Goal: Information Seeking & Learning: Learn about a topic

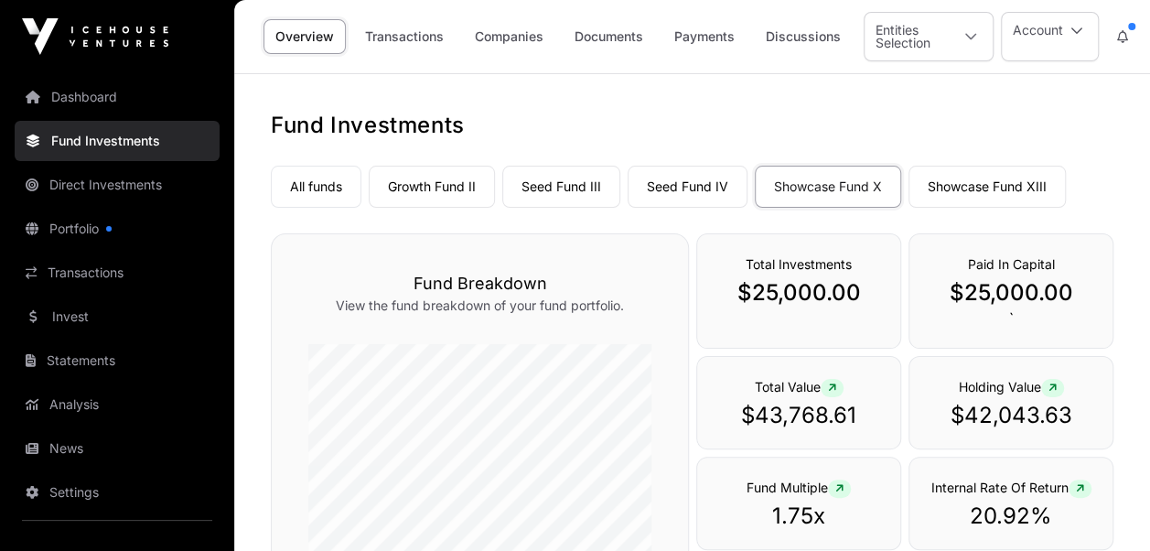
click at [971, 36] on icon at bounding box center [971, 36] width 13 height 13
click at [500, 38] on link "Companies" at bounding box center [509, 36] width 92 height 35
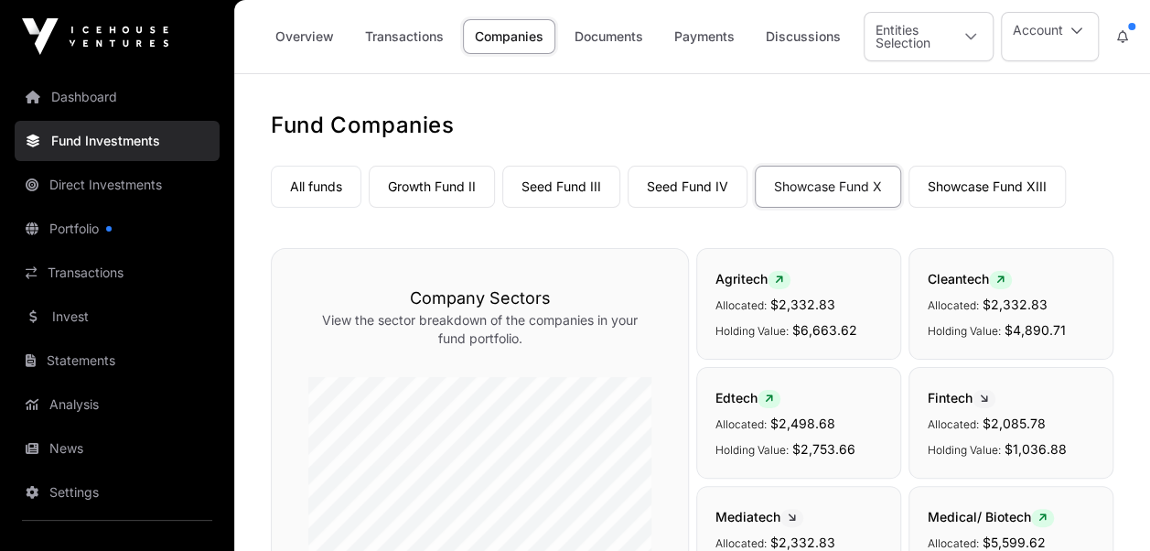
click at [295, 38] on link "Overview" at bounding box center [305, 36] width 82 height 35
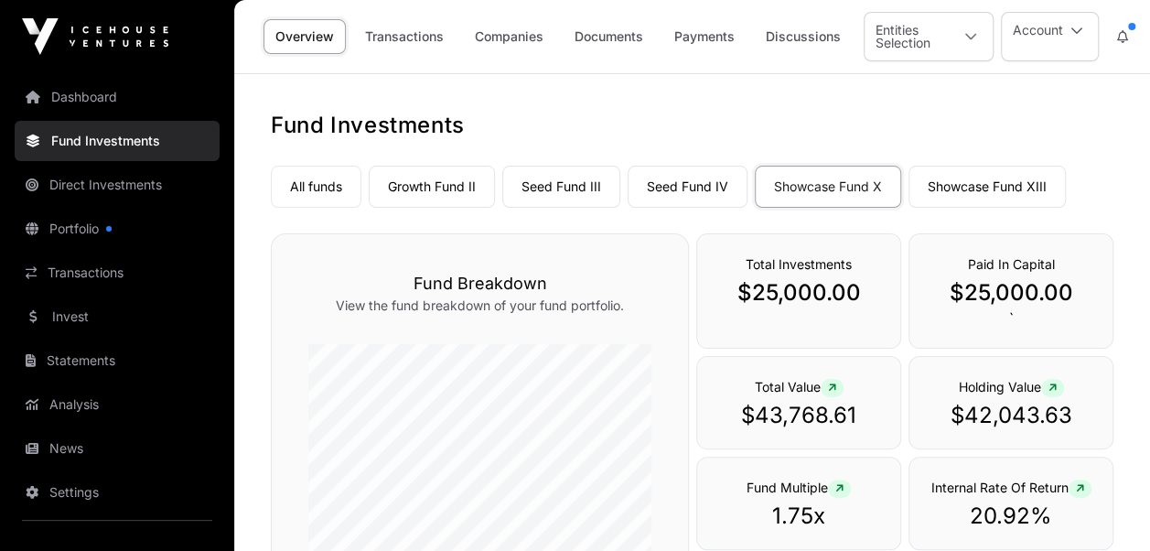
click at [513, 38] on link "Companies" at bounding box center [509, 36] width 92 height 35
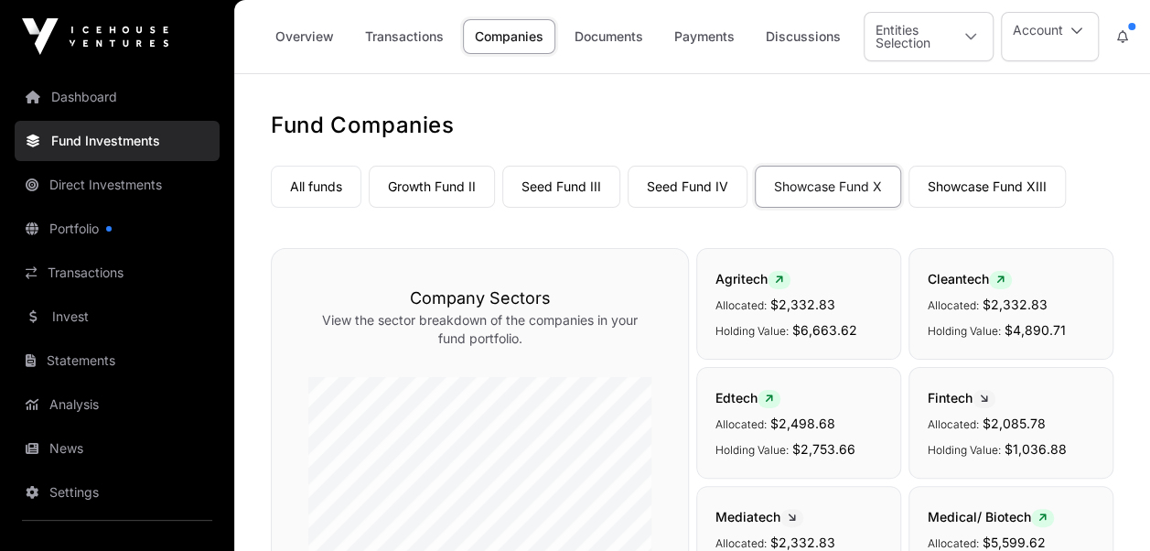
click at [555, 180] on link "Seed Fund III" at bounding box center [561, 187] width 118 height 42
click at [311, 38] on link "Overview" at bounding box center [305, 36] width 82 height 35
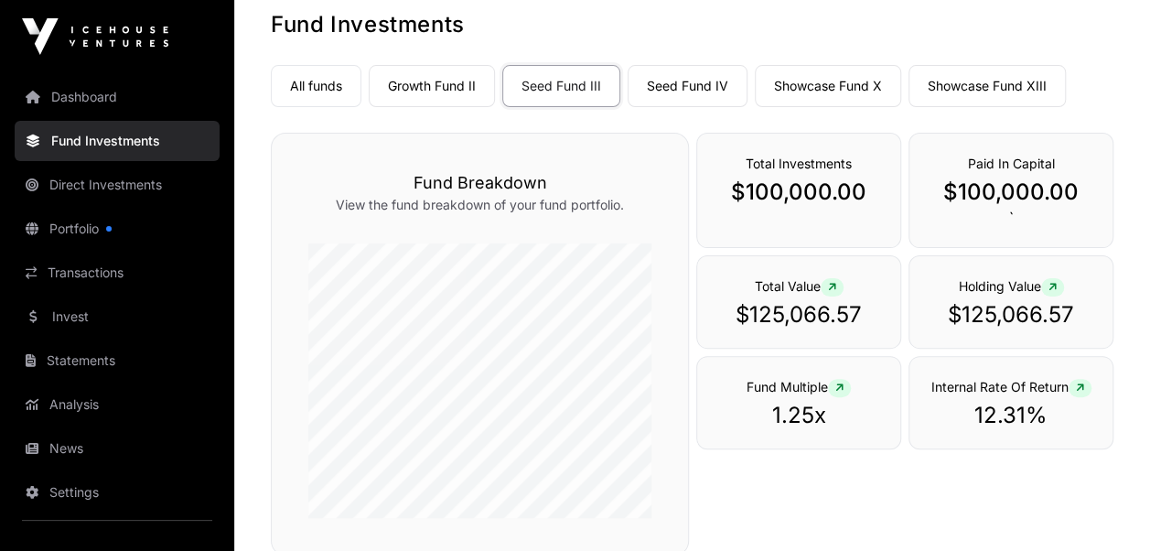
scroll to position [103, 0]
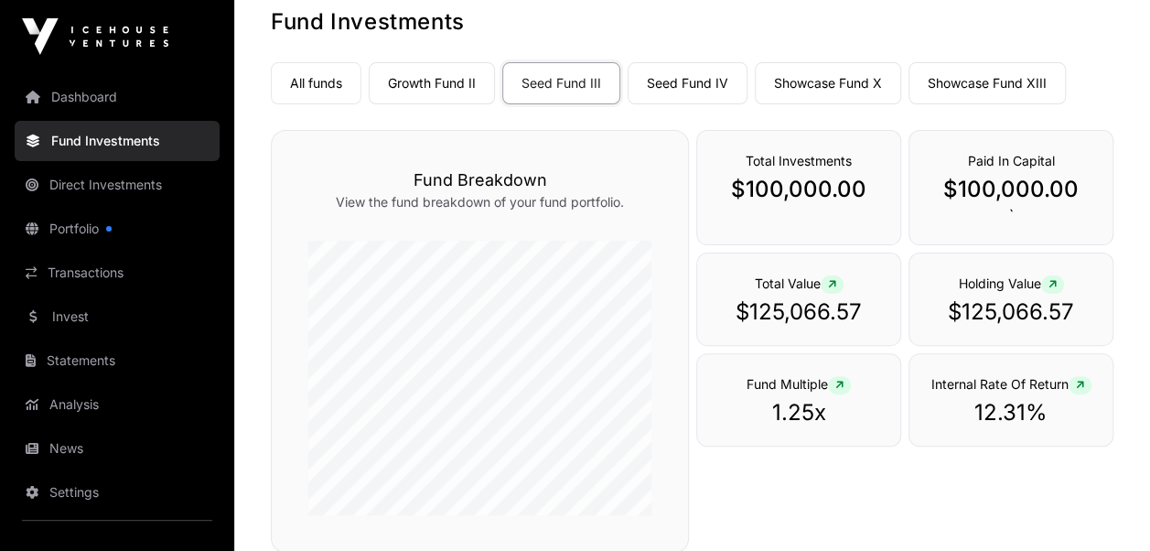
click at [437, 79] on link "Growth Fund II" at bounding box center [432, 83] width 126 height 42
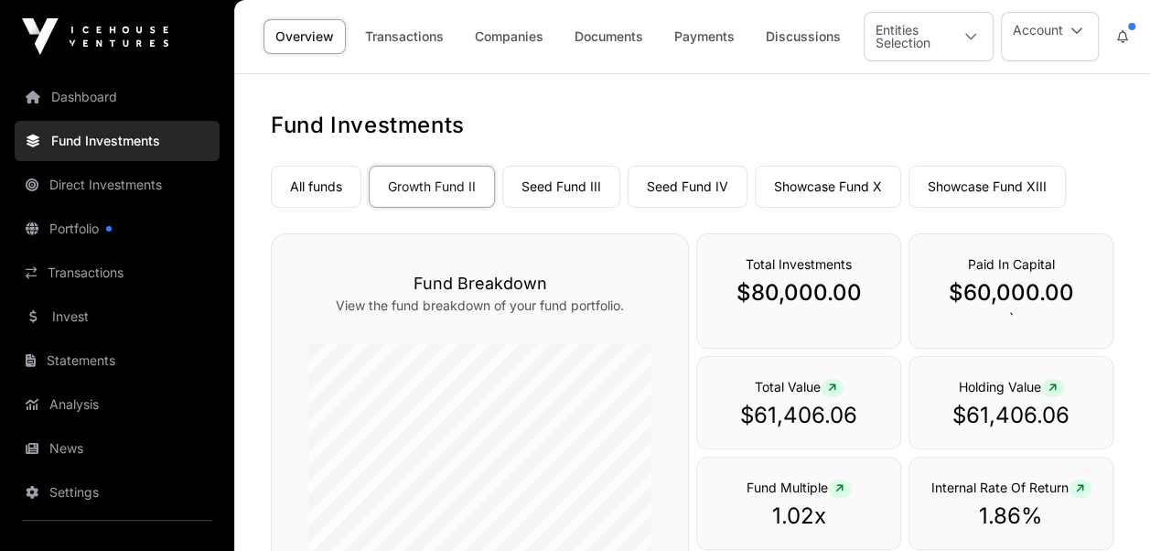
click at [507, 29] on link "Companies" at bounding box center [509, 36] width 92 height 35
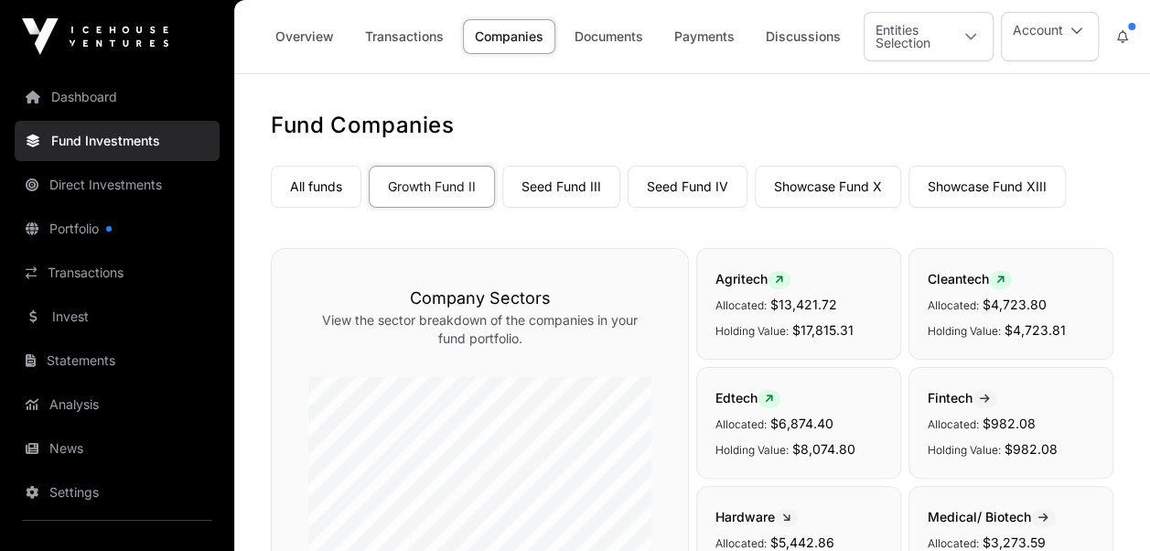
click at [67, 312] on link "Invest" at bounding box center [117, 316] width 205 height 40
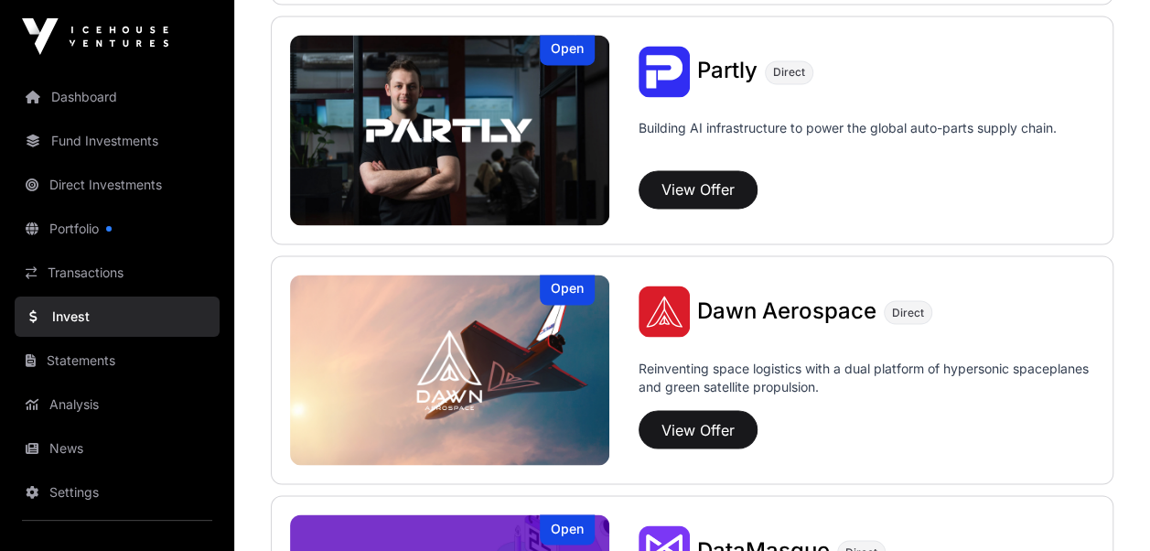
scroll to position [1420, 0]
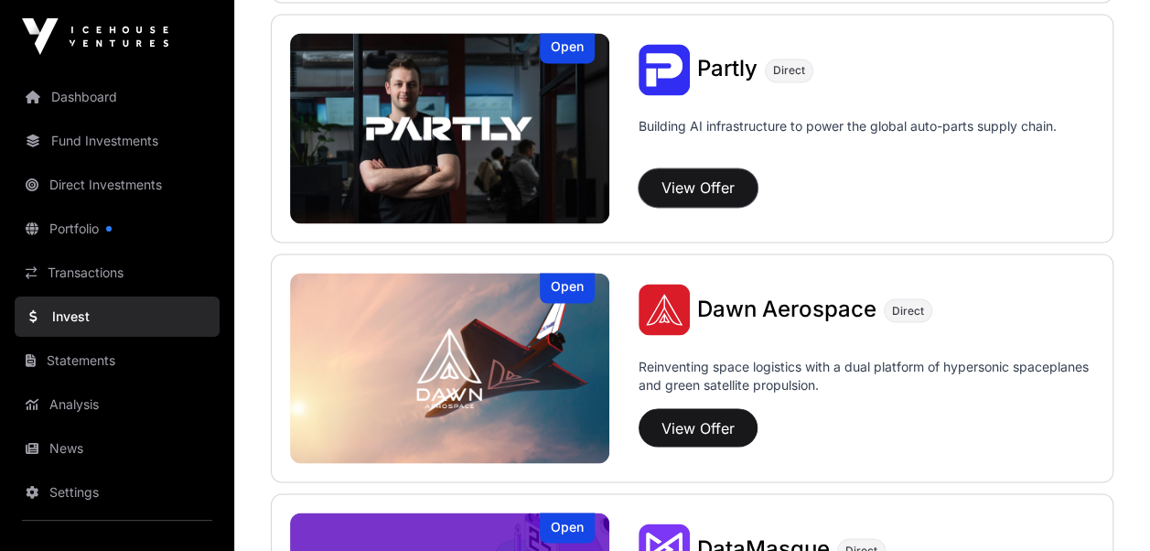
click at [700, 186] on button "View Offer" at bounding box center [698, 187] width 119 height 38
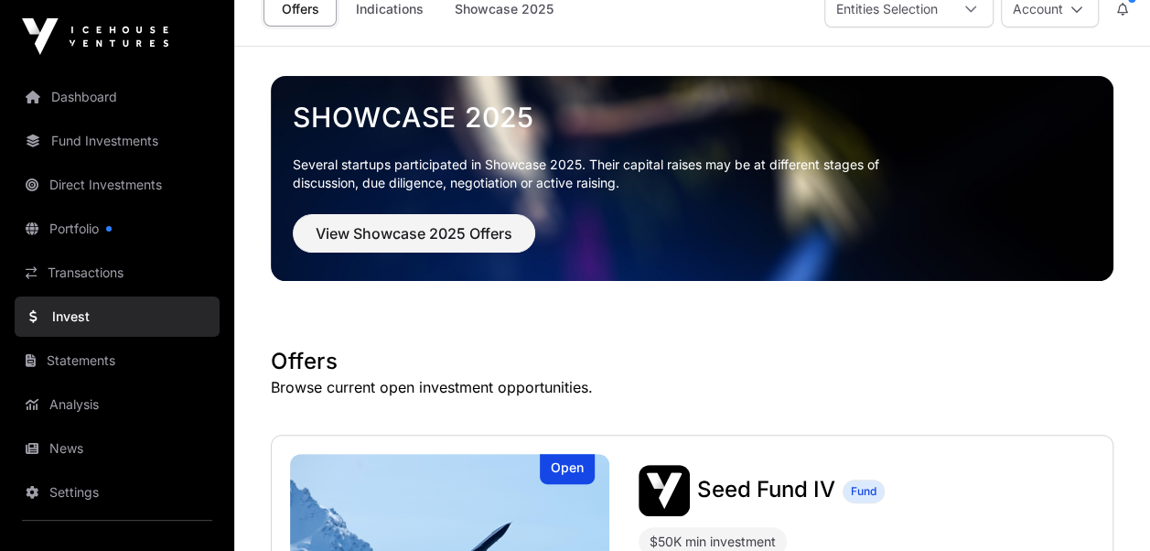
scroll to position [2, 0]
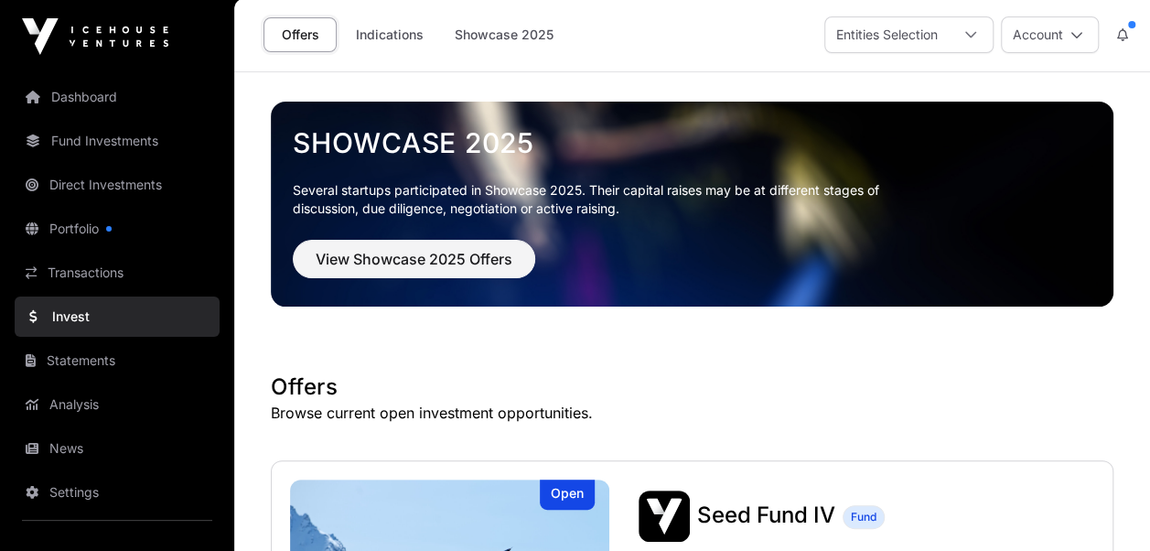
click at [89, 226] on link "Portfolio" at bounding box center [117, 229] width 205 height 40
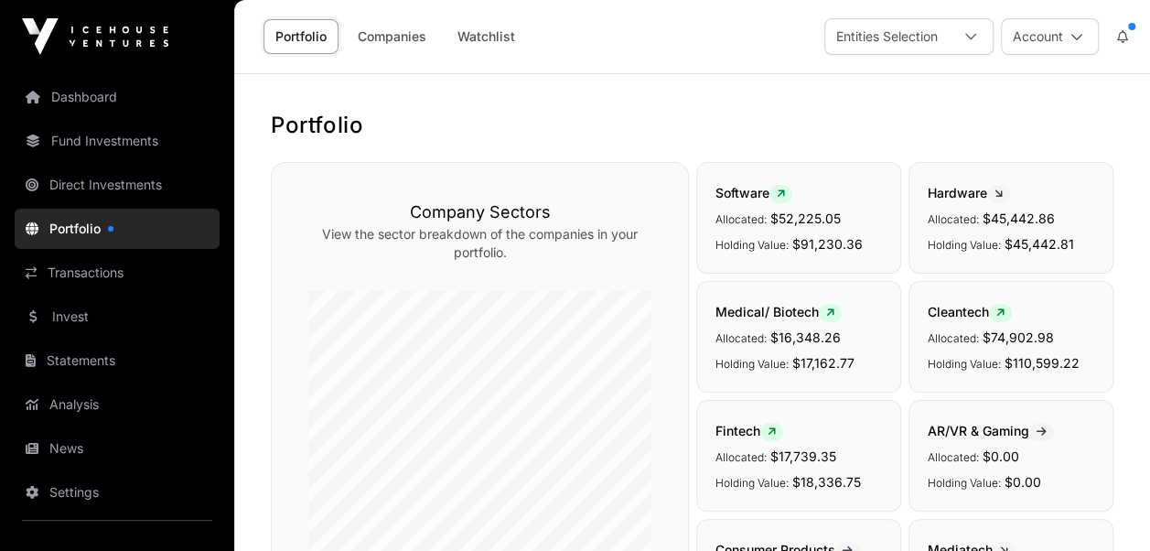
click at [388, 31] on link "Companies" at bounding box center [392, 36] width 92 height 35
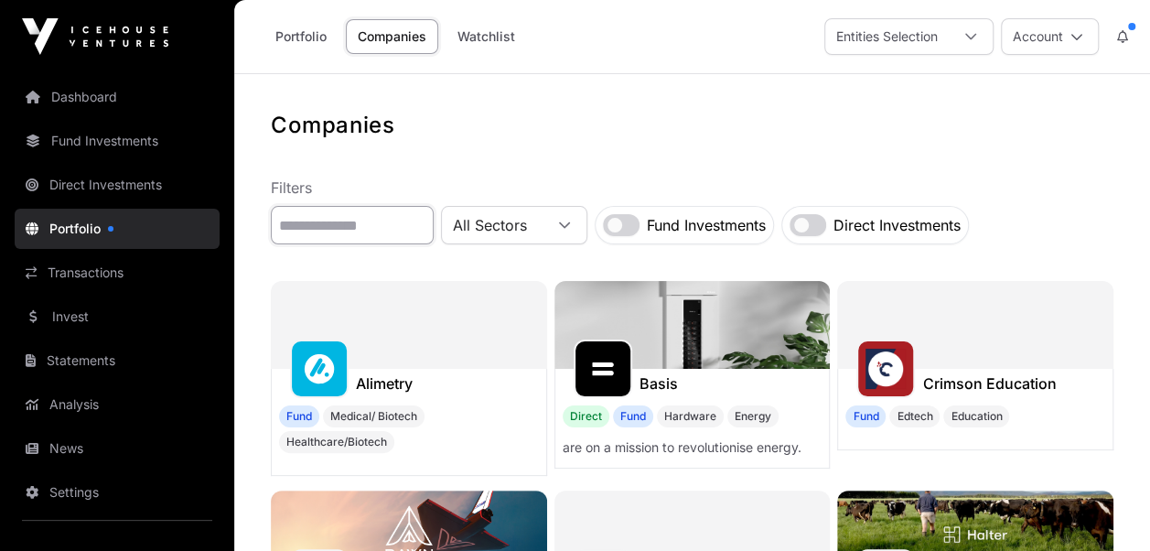
click at [306, 222] on input "text" at bounding box center [352, 225] width 163 height 38
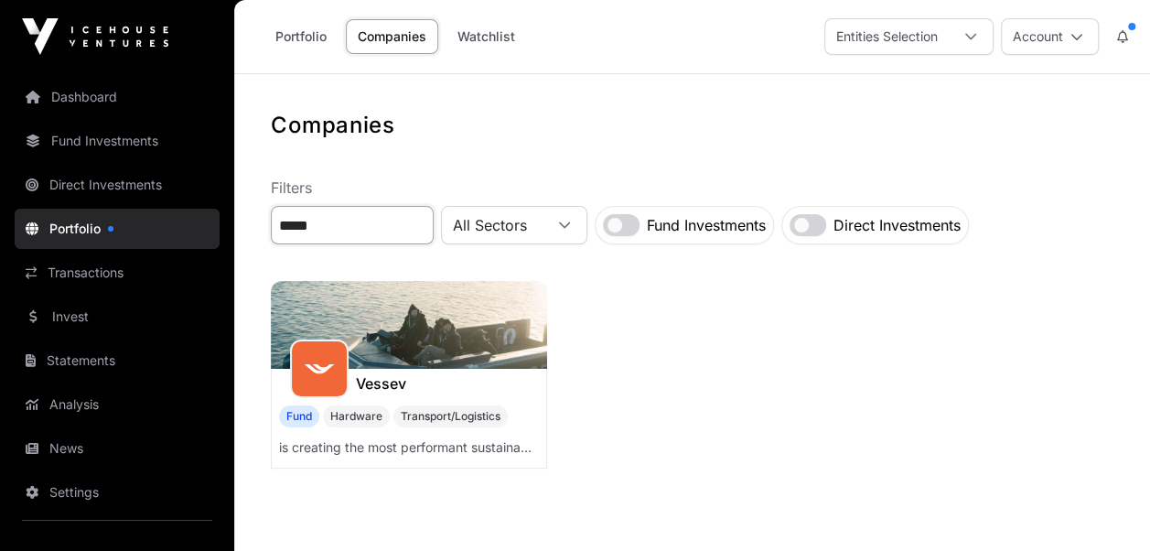
type input "*****"
click at [415, 341] on img at bounding box center [409, 325] width 276 height 88
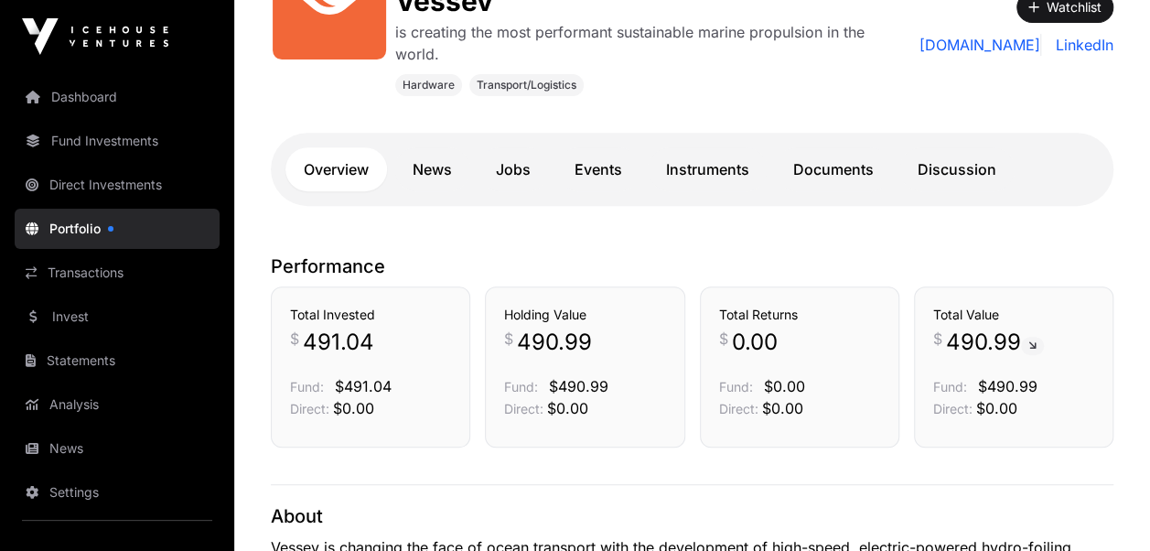
scroll to position [333, 0]
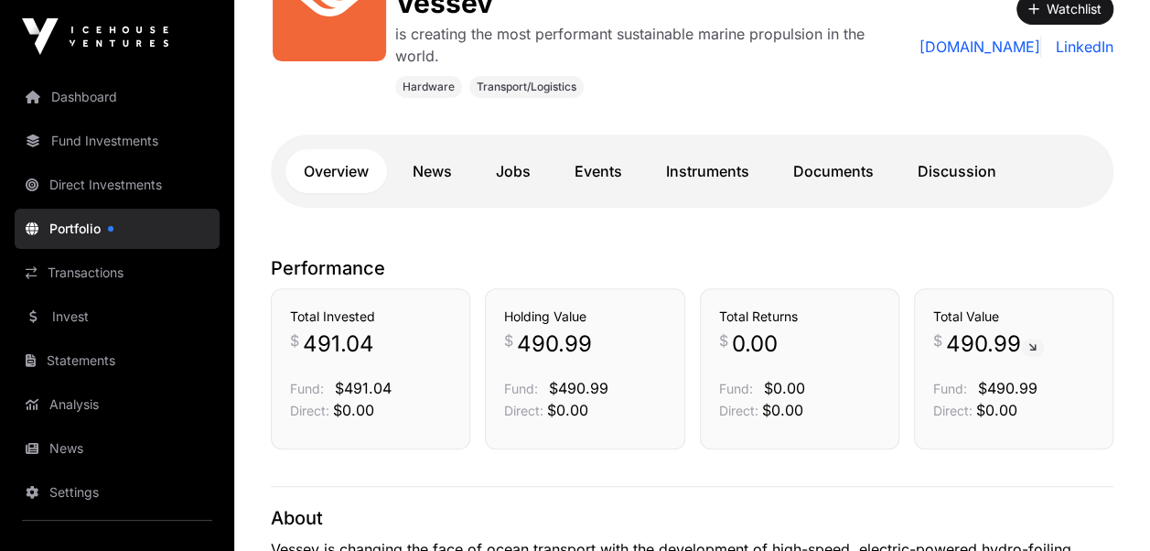
click at [832, 174] on link "Documents" at bounding box center [833, 171] width 117 height 44
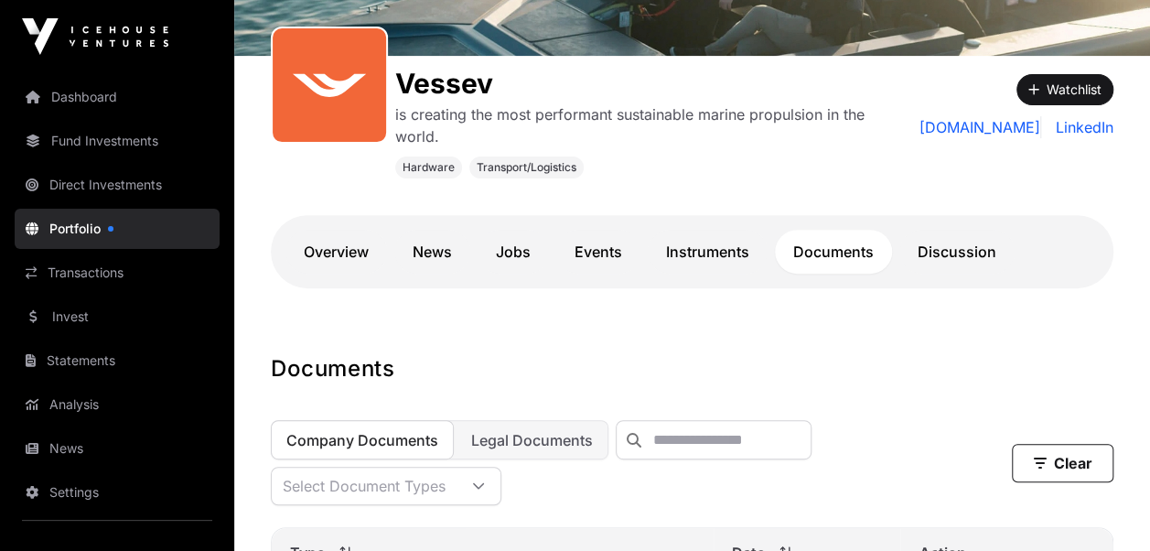
scroll to position [256, 0]
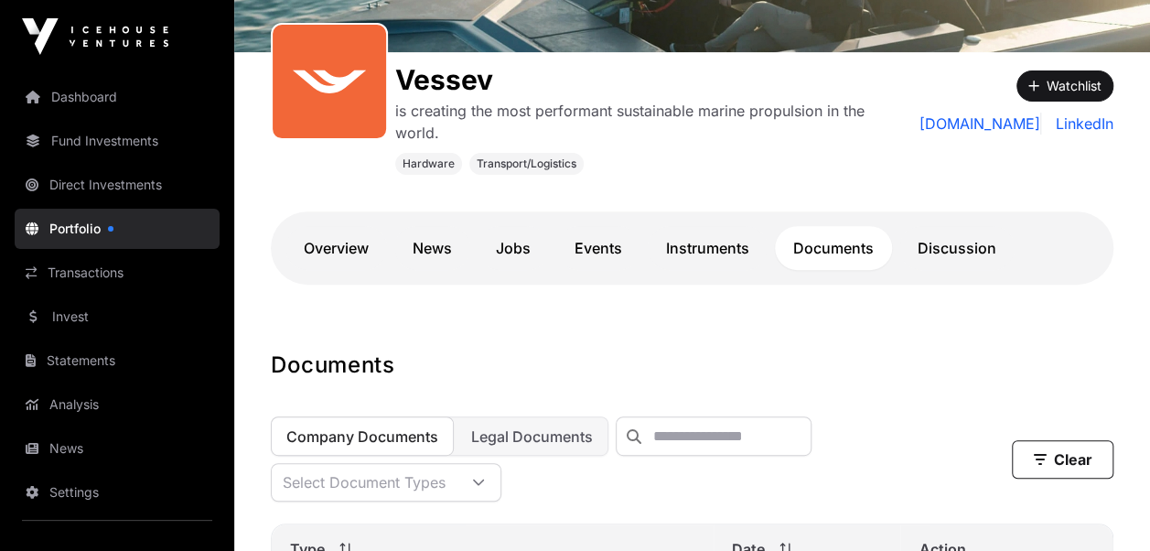
click at [938, 249] on link "Discussion" at bounding box center [957, 248] width 115 height 44
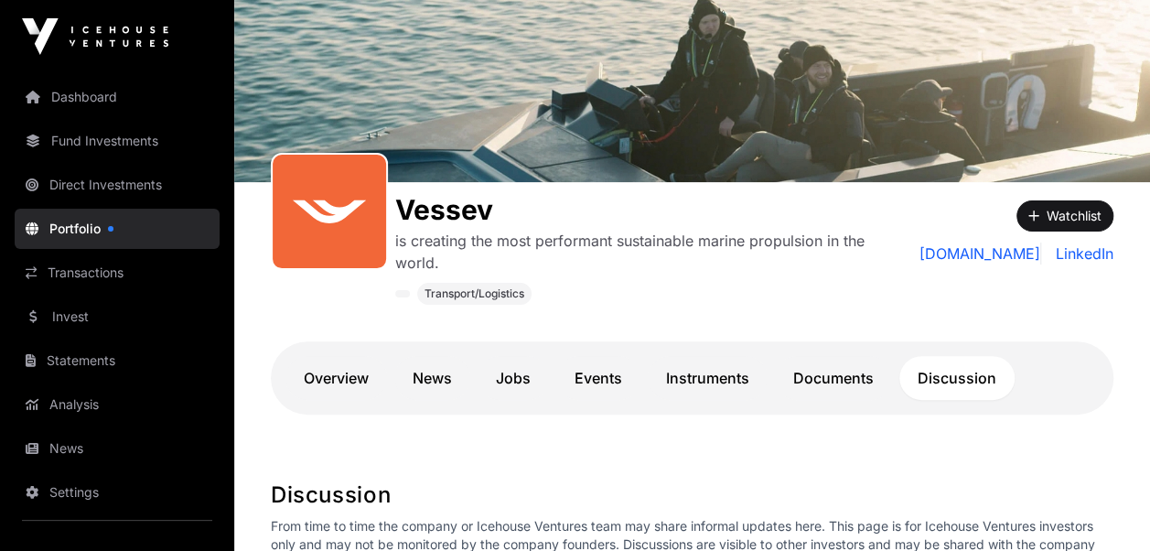
scroll to position [129, 0]
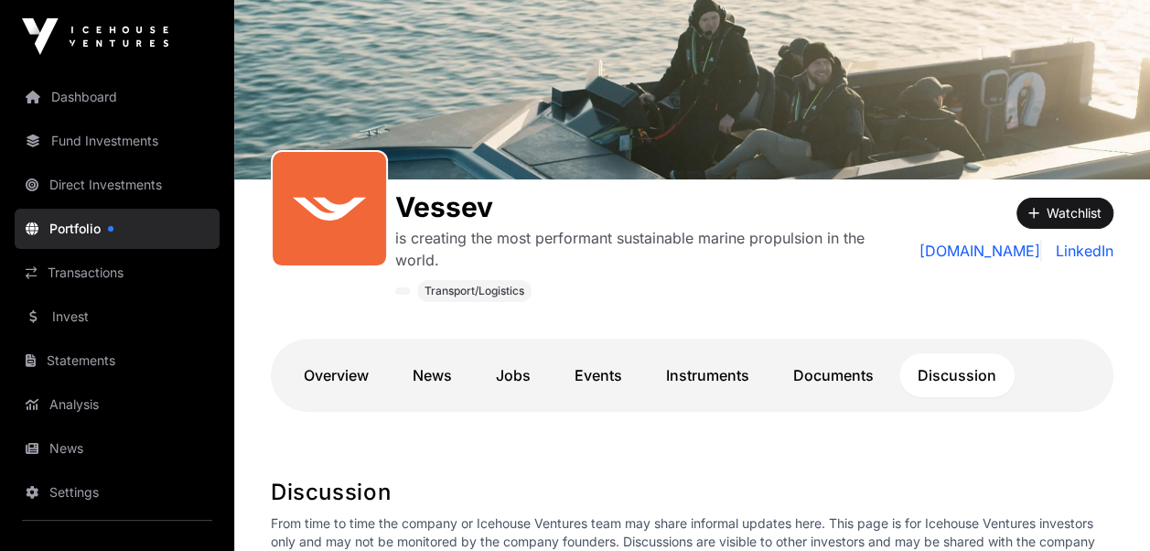
click at [436, 380] on link "News" at bounding box center [432, 375] width 76 height 44
